Goal: Information Seeking & Learning: Learn about a topic

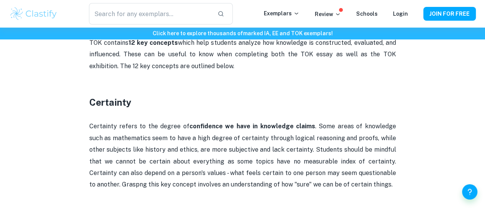
scroll to position [401, 0]
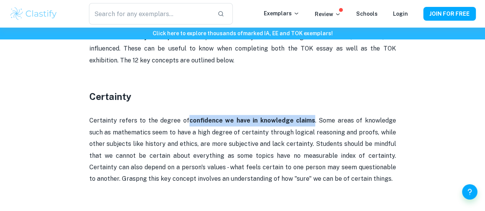
drag, startPoint x: 184, startPoint y: 125, endPoint x: 303, endPoint y: 125, distance: 118.8
click at [238, 124] on strong "confidence we have in knowledge claims" at bounding box center [252, 120] width 126 height 7
copy strong "confidence we have in knowledge claims"
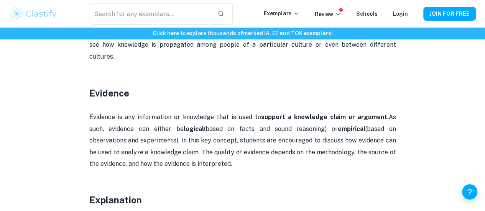
scroll to position [642, 0]
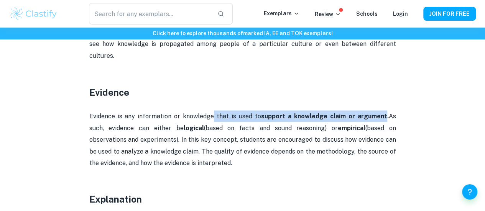
drag, startPoint x: 208, startPoint y: 106, endPoint x: 368, endPoint y: 103, distance: 159.9
click at [238, 110] on p "Evidence is any information or knowledge that is used to support a knowledge cl…" at bounding box center [242, 139] width 307 height 58
copy p "that is used to support a knowledge claim or argument"
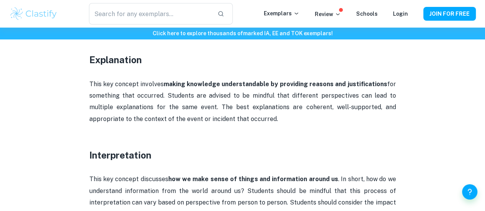
scroll to position [782, 0]
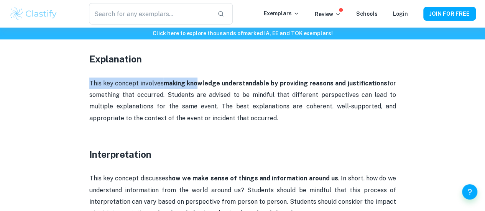
drag, startPoint x: 90, startPoint y: 70, endPoint x: 202, endPoint y: 77, distance: 112.2
click at [202, 78] on p "This key concept involves making knowledge understandable by providing reasons …" at bounding box center [242, 101] width 307 height 47
click at [202, 80] on strong "making knowledge understandable by providing reasons and justifications" at bounding box center [274, 83] width 223 height 7
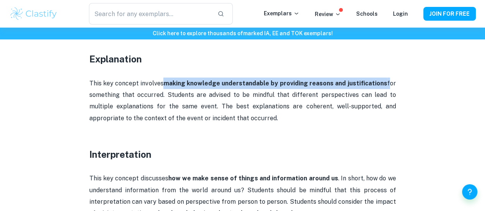
drag, startPoint x: 166, startPoint y: 74, endPoint x: 387, endPoint y: 71, distance: 220.8
click at [238, 78] on p "This key concept involves making knowledge understandable by providing reasons …" at bounding box center [242, 101] width 307 height 47
copy p "making knowledge understandable by providing reasons and justifications"
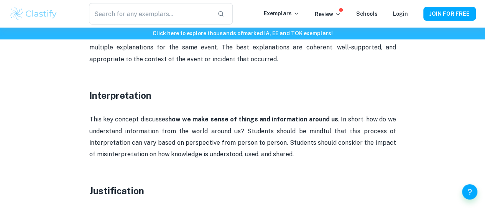
scroll to position [866, 0]
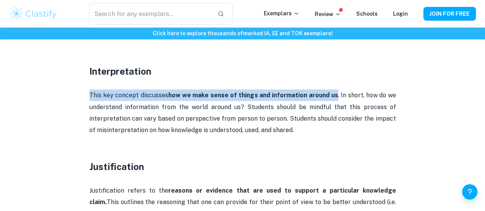
drag, startPoint x: 88, startPoint y: 86, endPoint x: 337, endPoint y: 84, distance: 248.4
click at [238, 84] on div "TOK Key Concepts By [PERSON_NAME] • [DATE] Get feedback on your TOK Essay Marke…" at bounding box center [242, 128] width 467 height 1870
click at [171, 92] on strong "how we make sense of things and information around us" at bounding box center [253, 95] width 170 height 7
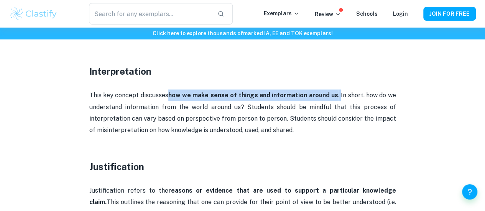
drag, startPoint x: 169, startPoint y: 85, endPoint x: 338, endPoint y: 83, distance: 169.5
click at [238, 90] on p "This key concept discusses how we make sense of things and information around u…" at bounding box center [242, 113] width 307 height 47
copy p "how we make sense of things and information around us ."
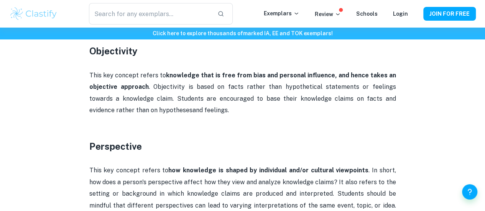
scroll to position [1104, 0]
